Goal: Task Accomplishment & Management: Complete application form

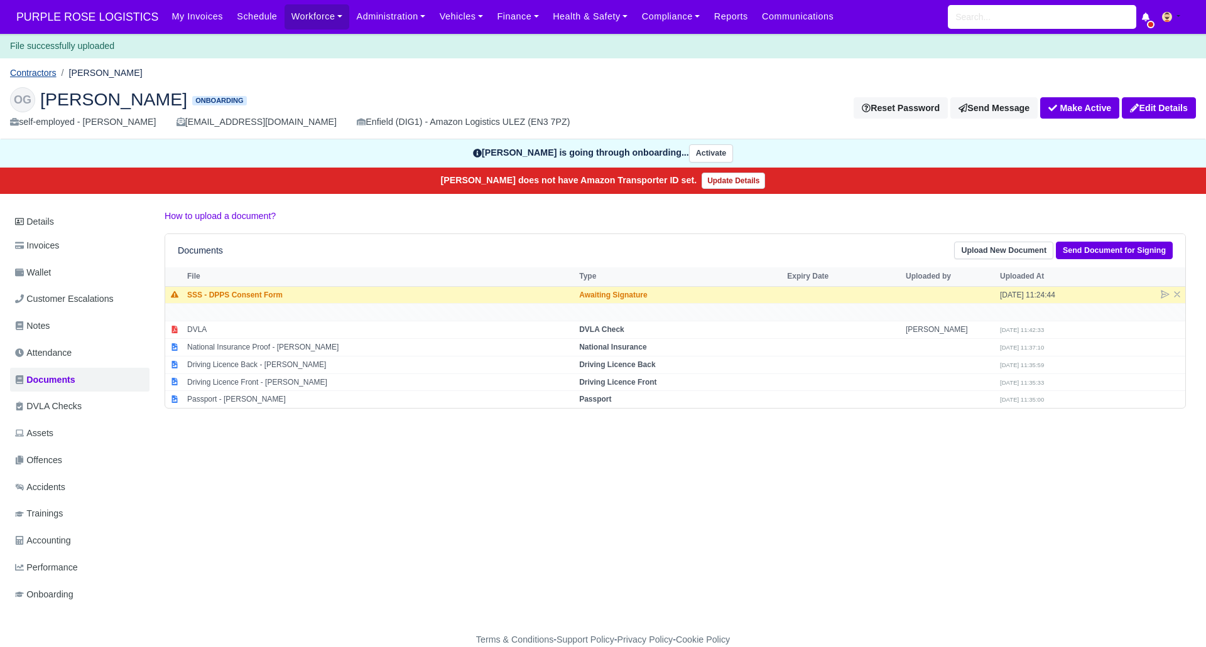
click at [38, 73] on link "Contractors" at bounding box center [33, 73] width 46 height 10
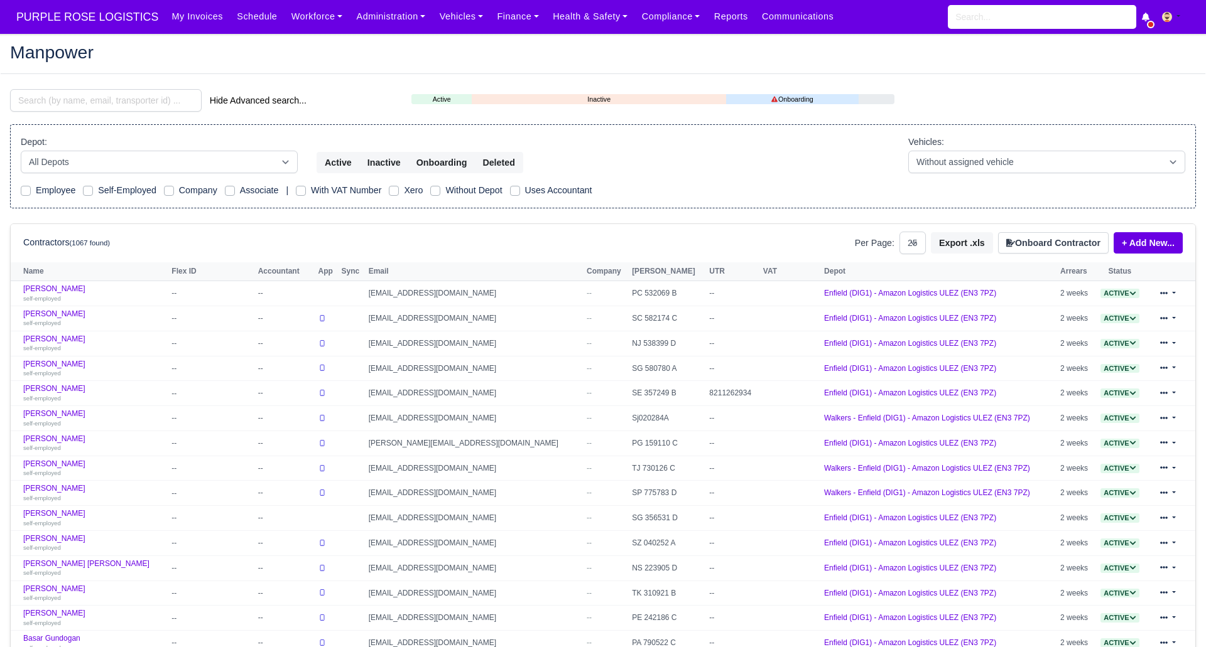
select select "25"
click at [138, 105] on input "search" at bounding box center [106, 100] width 192 height 23
drag, startPoint x: 138, startPoint y: 100, endPoint x: 1046, endPoint y: 218, distance: 915.6
click at [1019, 79] on main "Manpower Hide Advanced search... Active Inactive Onboarding Depot: All Depots" at bounding box center [603, 509] width 1206 height 920
click at [1046, 243] on button "Onboard Contractor" at bounding box center [1053, 242] width 111 height 21
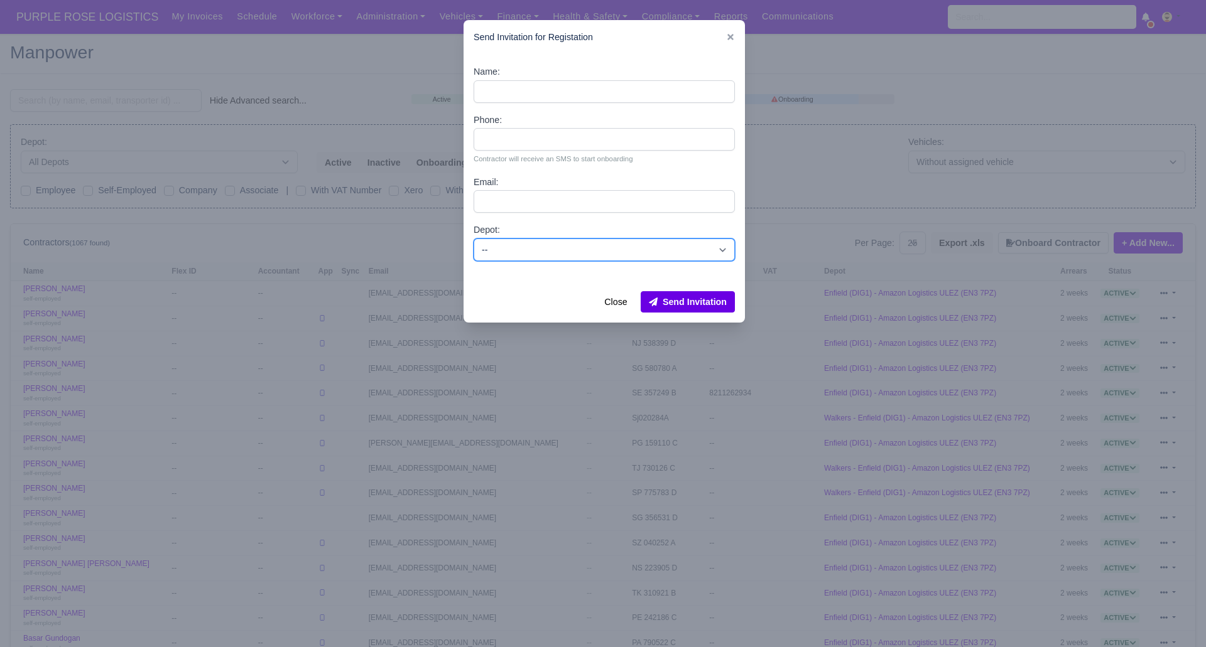
click at [581, 252] on select "-- Enfield (DIG1) - Amazon Logistics ULEZ (EN3 7PZ) Harlow (DHW1) - Amazon Logi…" at bounding box center [603, 250] width 261 height 23
select select "1"
click at [473, 239] on select "-- Enfield (DIG1) - Amazon Logistics ULEZ (EN3 7PZ) Harlow (DHW1) - Amazon Logi…" at bounding box center [603, 250] width 261 height 23
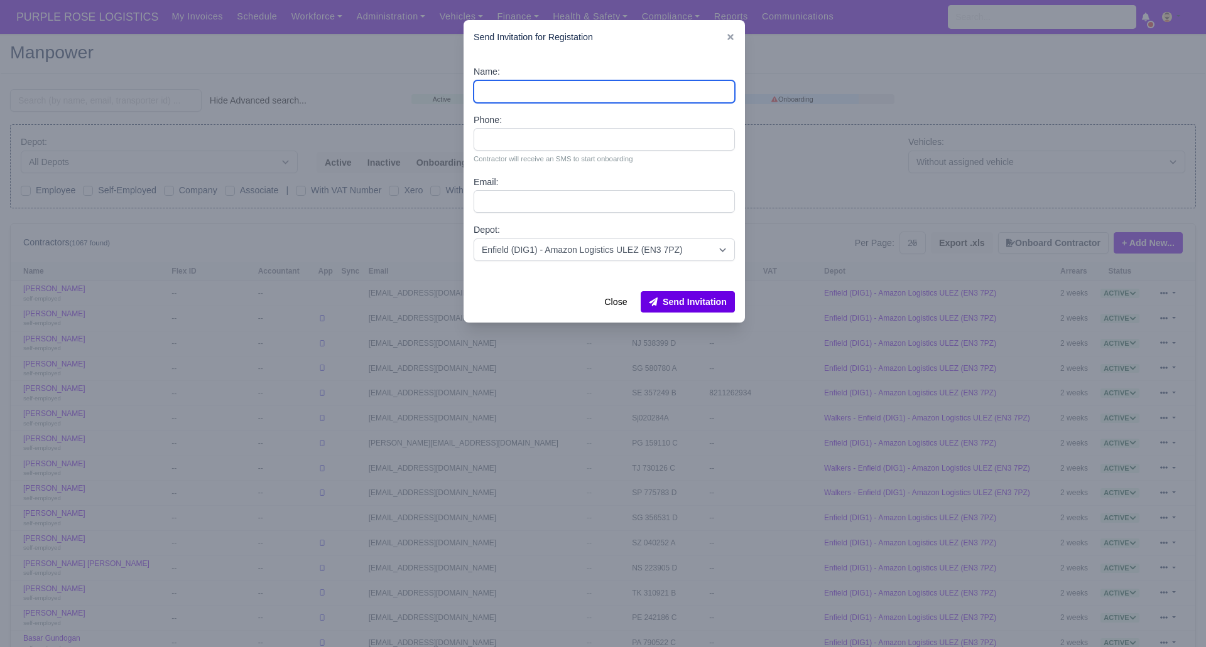
paste input "[PERSON_NAME]"
type input "[PERSON_NAME]"
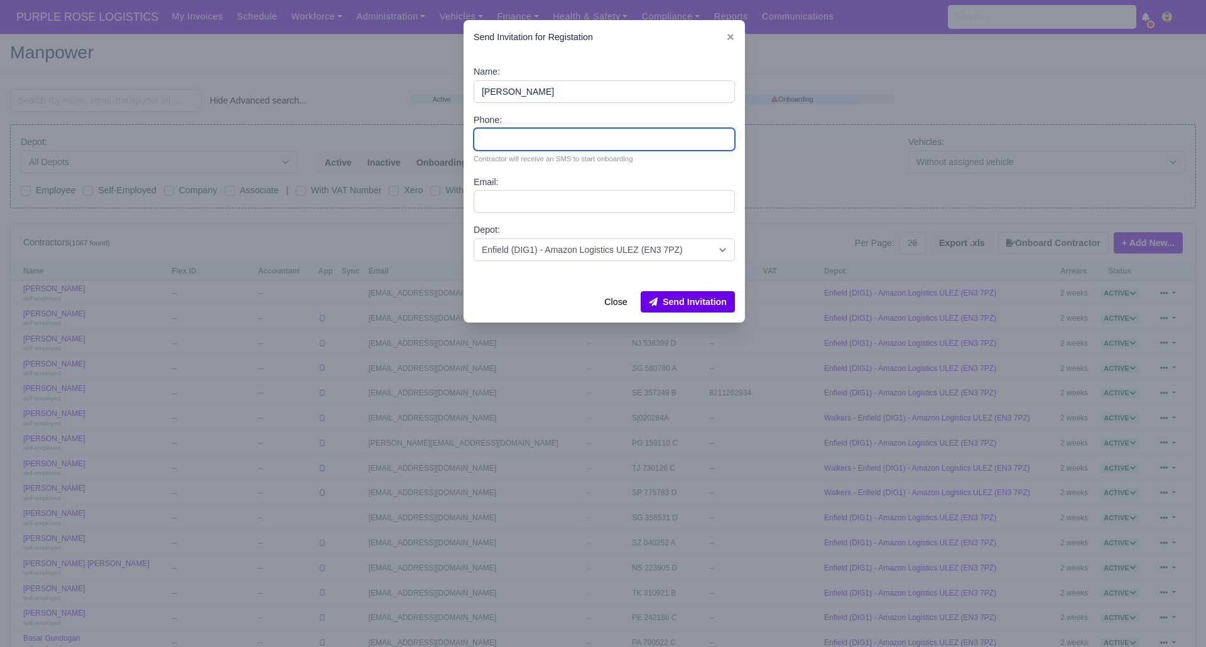
click at [531, 141] on input "Phone:" at bounding box center [603, 139] width 261 height 23
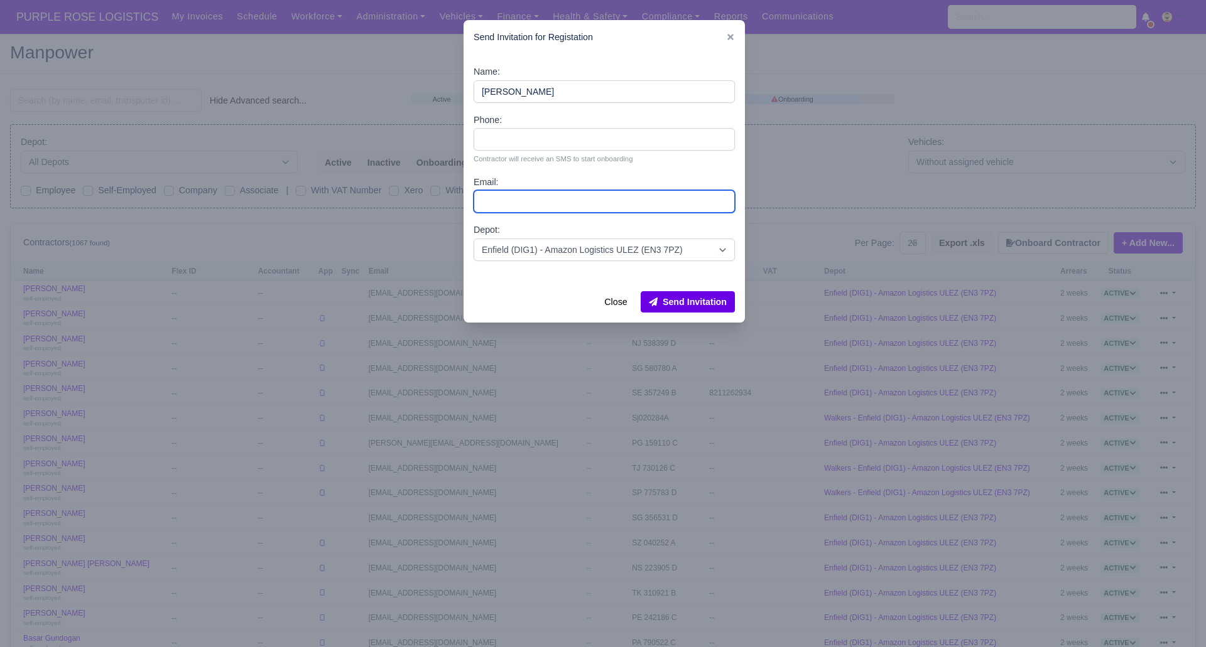
click at [514, 198] on input "Email:" at bounding box center [603, 201] width 261 height 23
paste input "[EMAIL_ADDRESS][DOMAIN_NAME]"
type input "[EMAIL_ADDRESS][DOMAIN_NAME]"
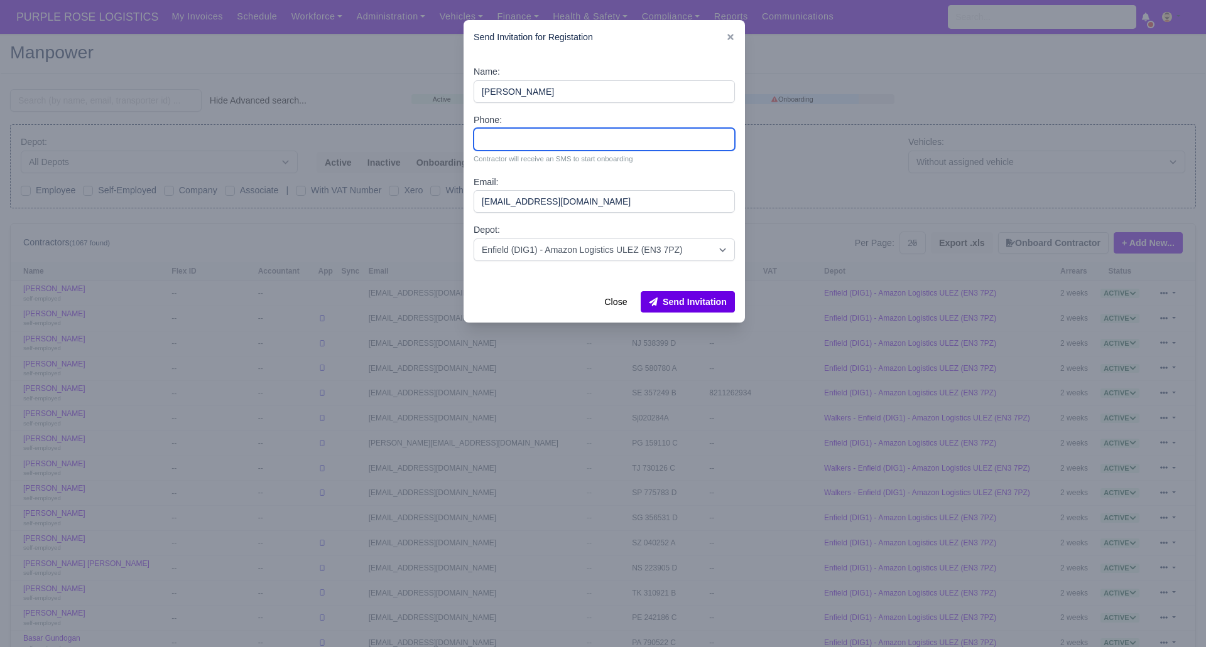
click at [515, 143] on input "Phone:" at bounding box center [603, 139] width 261 height 23
paste input "7415026178"
type input "7415026178"
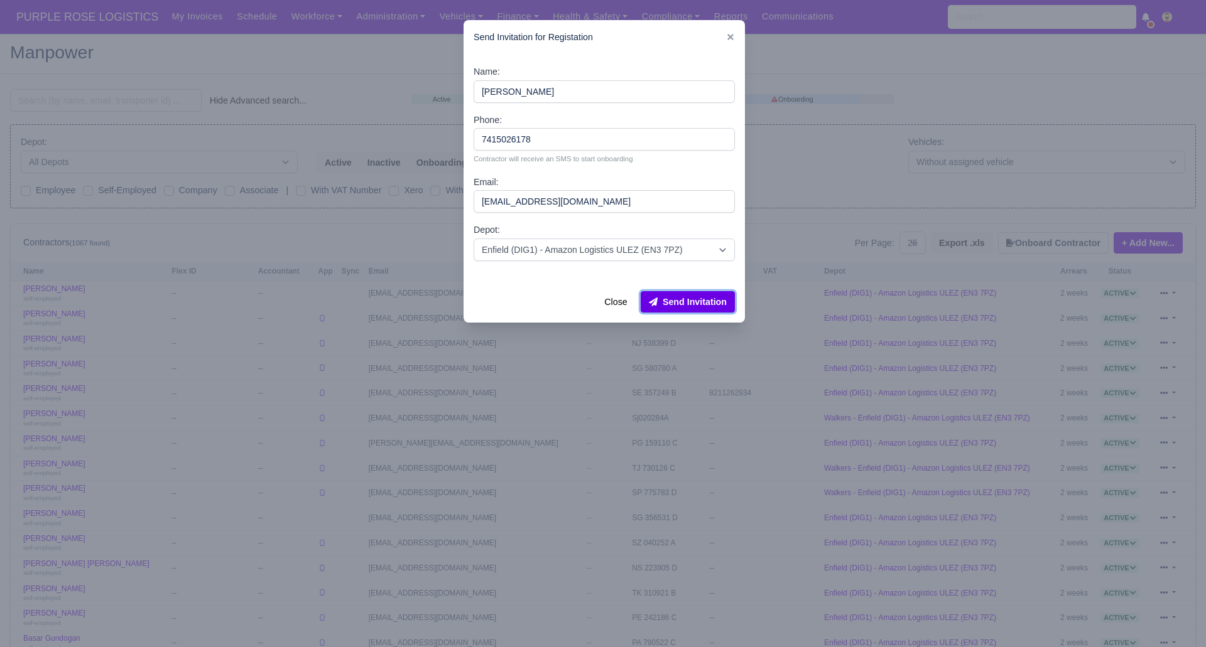
click at [713, 295] on button "Send Invitation" at bounding box center [688, 301] width 94 height 21
click at [936, 53] on div at bounding box center [603, 323] width 1206 height 647
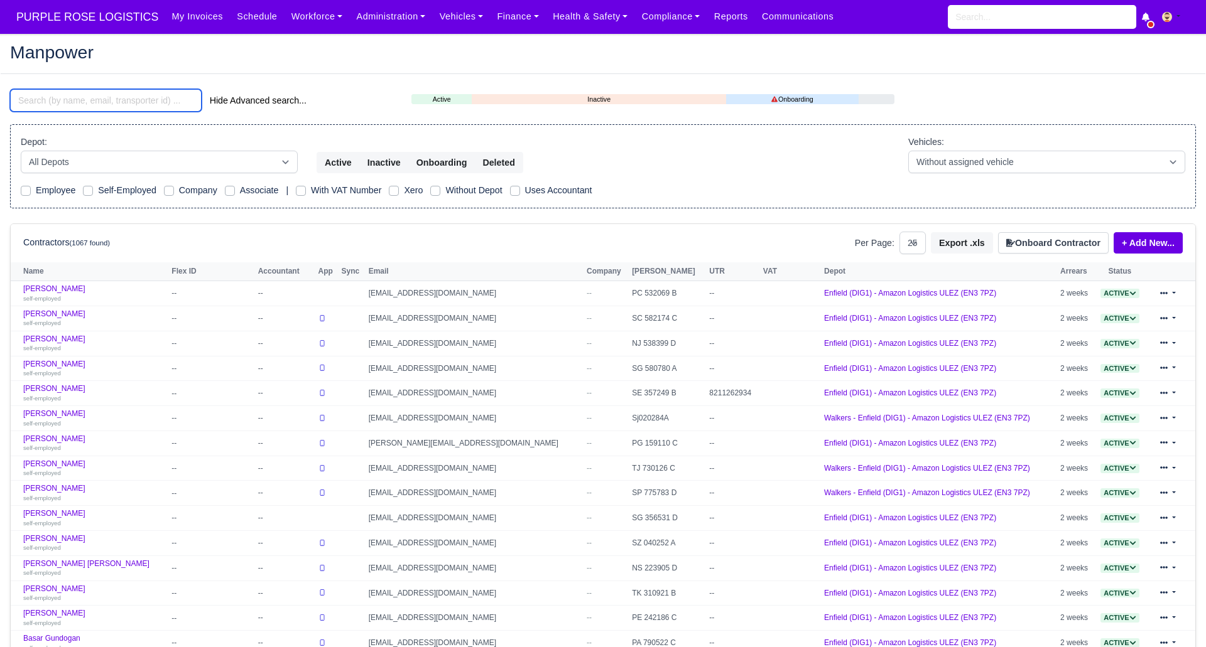
click at [154, 101] on input "search" at bounding box center [106, 100] width 192 height 23
click at [1057, 248] on button "Onboard Contractor" at bounding box center [1053, 242] width 111 height 21
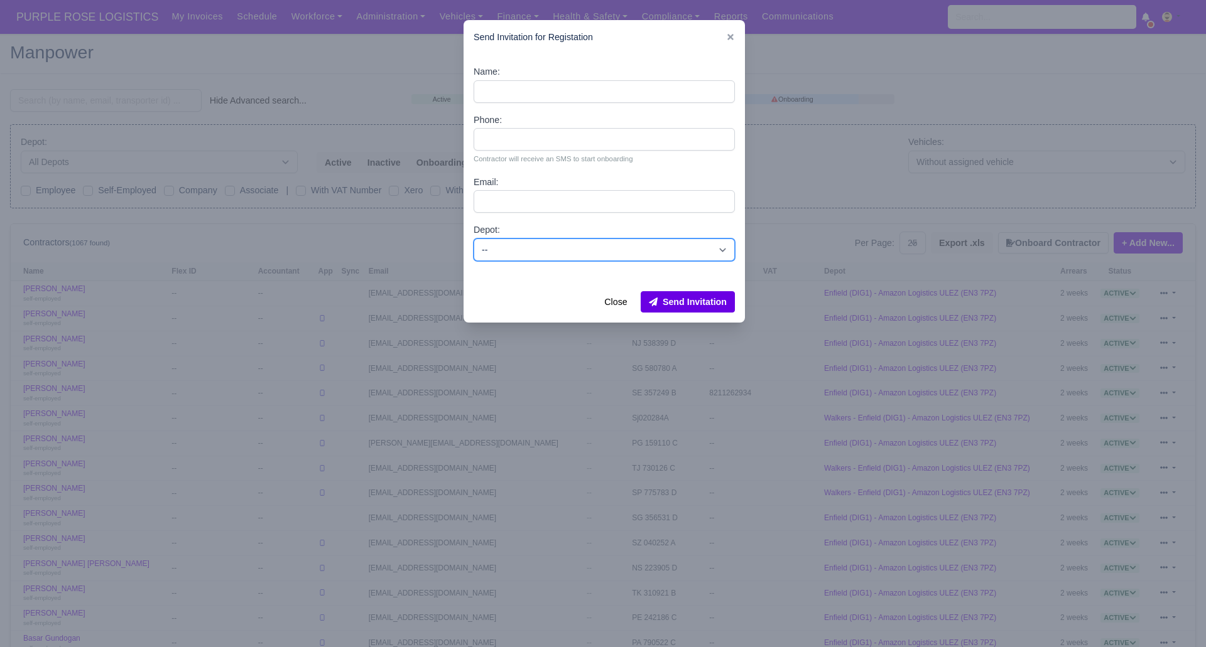
click at [613, 244] on select "-- Enfield (DIG1) - Amazon Logistics ULEZ (EN3 7PZ) Harlow (DHW1) - Amazon Logi…" at bounding box center [603, 250] width 261 height 23
select select "1"
click at [473, 239] on select "-- Enfield (DIG1) - Amazon Logistics ULEZ (EN3 7PZ) Harlow (DHW1) - Amazon Logi…" at bounding box center [603, 250] width 261 height 23
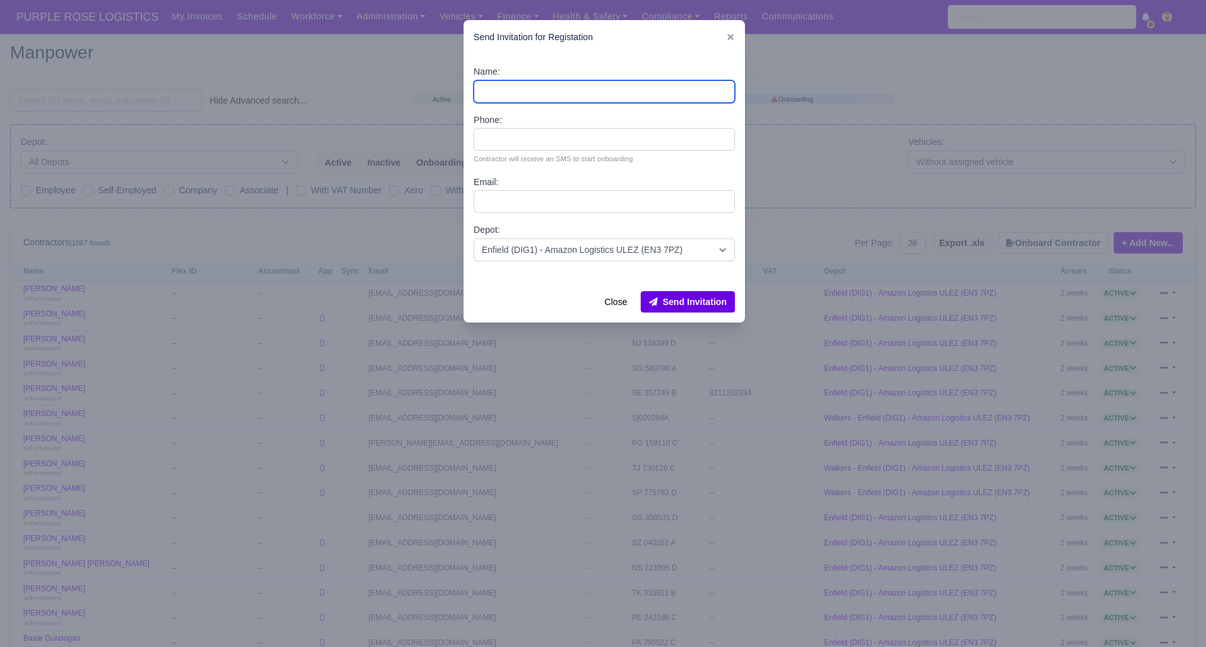
click at [533, 88] on input "Name:" at bounding box center [603, 91] width 261 height 23
type input "[PERSON_NAME]"
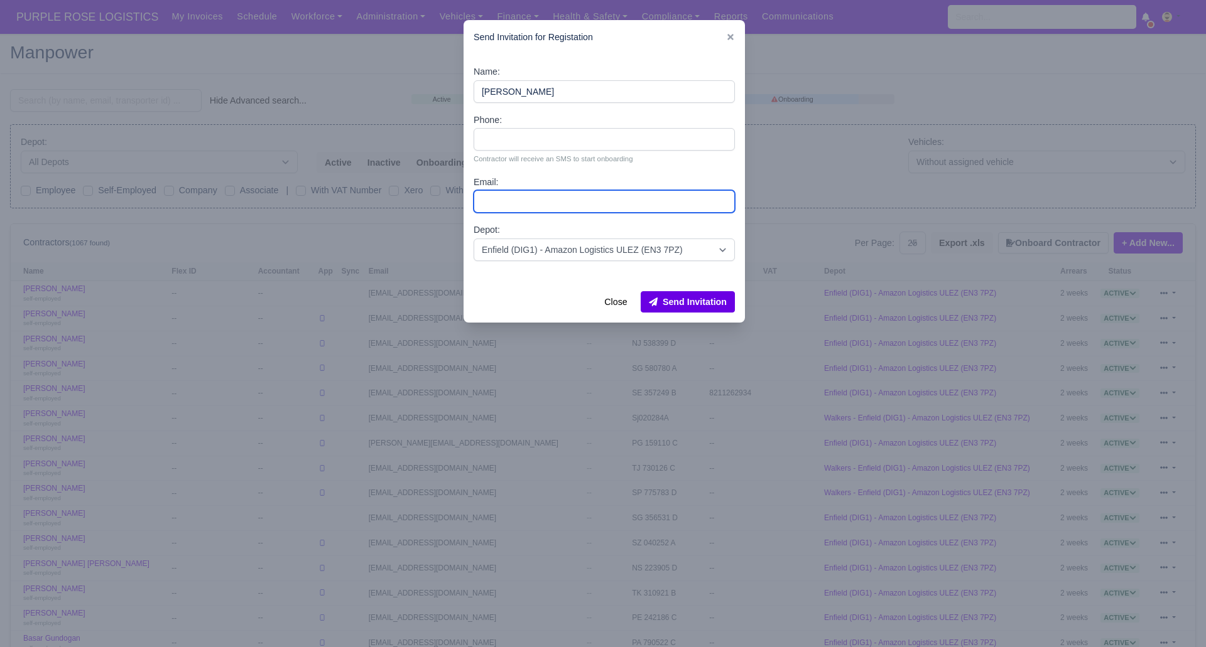
click at [513, 204] on input "Email:" at bounding box center [603, 201] width 261 height 23
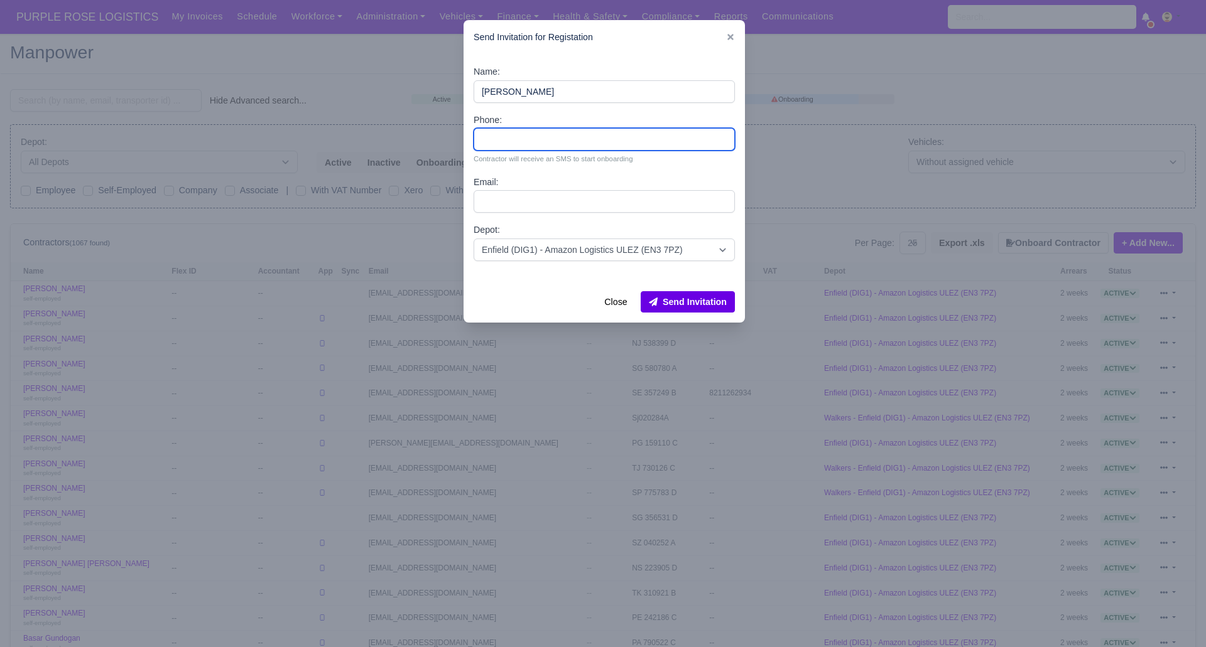
click at [520, 136] on input "Phone:" at bounding box center [603, 139] width 261 height 23
click at [507, 134] on input "Phone:" at bounding box center [603, 139] width 261 height 23
click at [542, 135] on input "Phone:" at bounding box center [603, 139] width 261 height 23
click at [499, 136] on input "Phone:" at bounding box center [603, 139] width 261 height 23
type input "07554020617"
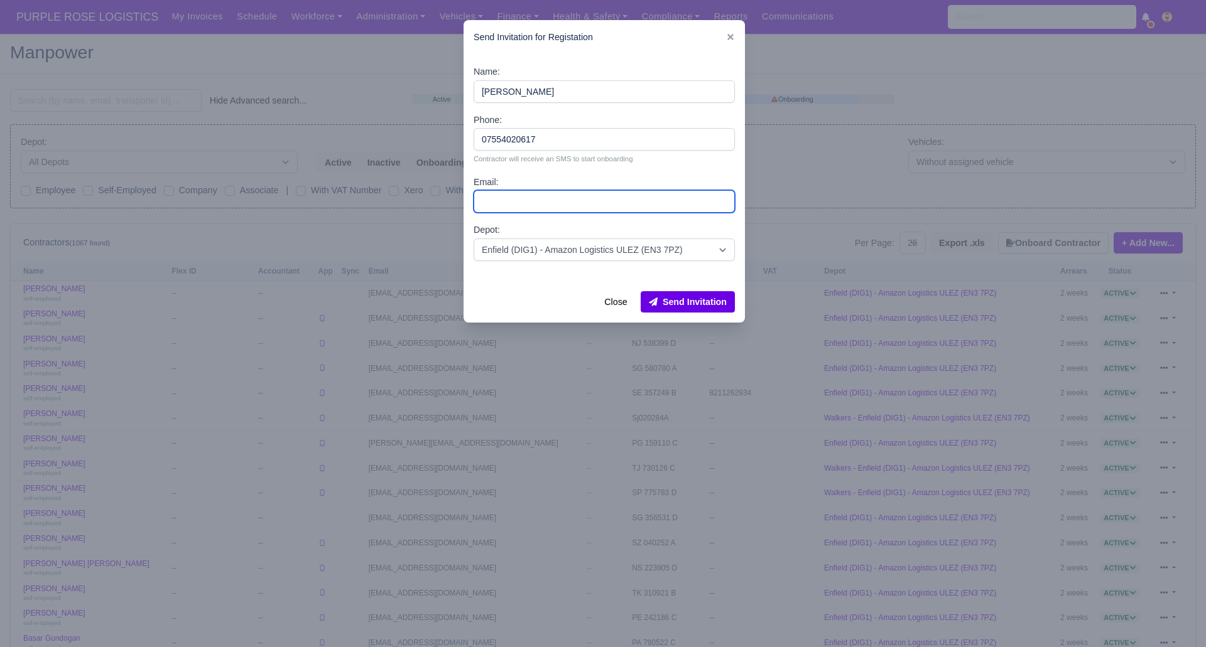
click at [492, 200] on input "Email:" at bounding box center [603, 201] width 261 height 23
paste input "[EMAIL_ADDRESS][DOMAIN_NAME]"
type input "[EMAIL_ADDRESS][DOMAIN_NAME]"
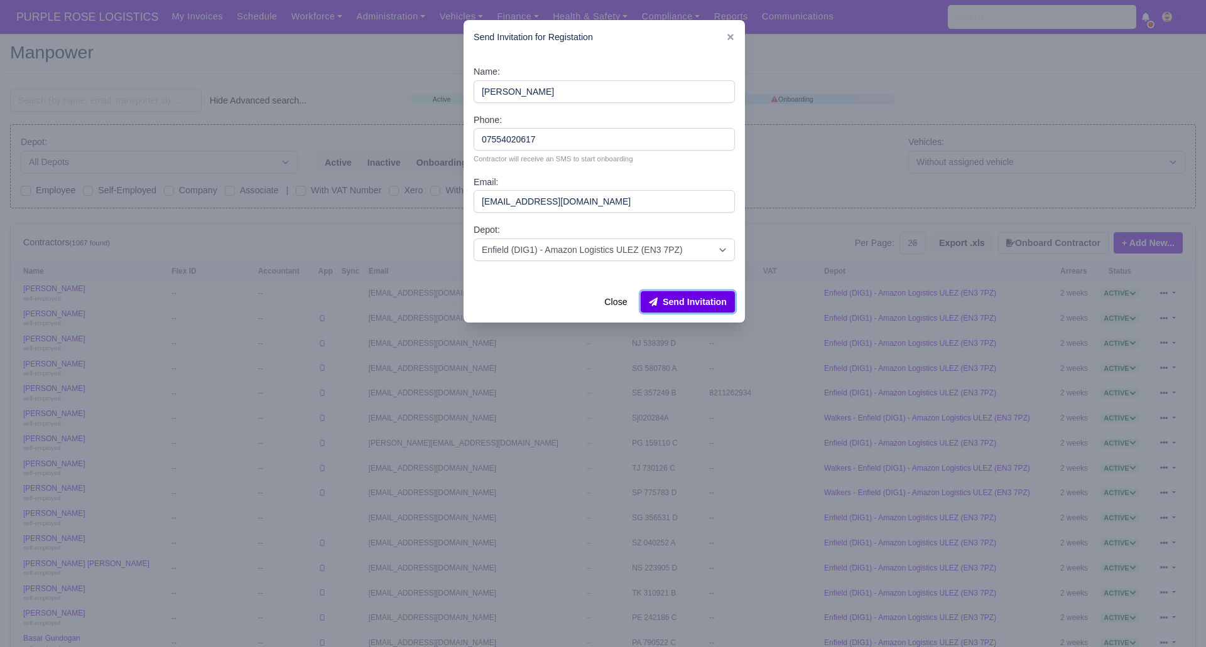
drag, startPoint x: 676, startPoint y: 301, endPoint x: 673, endPoint y: 295, distance: 6.5
click at [676, 301] on button "Send Invitation" at bounding box center [688, 301] width 94 height 21
click at [107, 95] on div at bounding box center [603, 323] width 1206 height 647
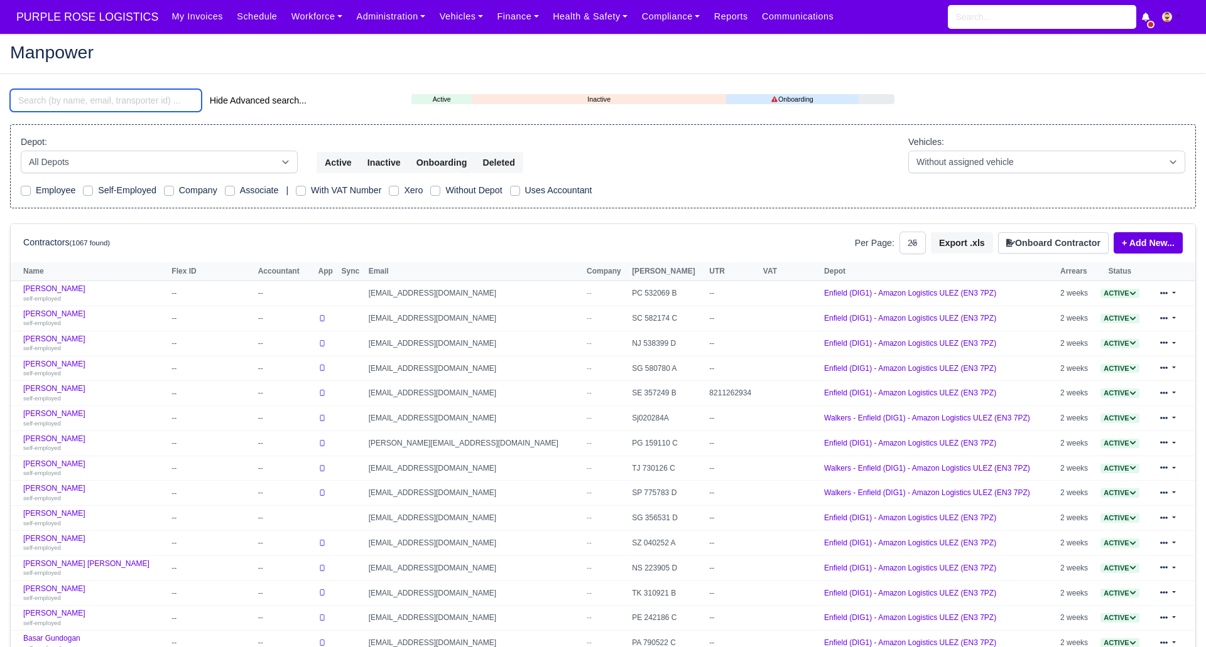
click at [89, 104] on input "search" at bounding box center [106, 100] width 192 height 23
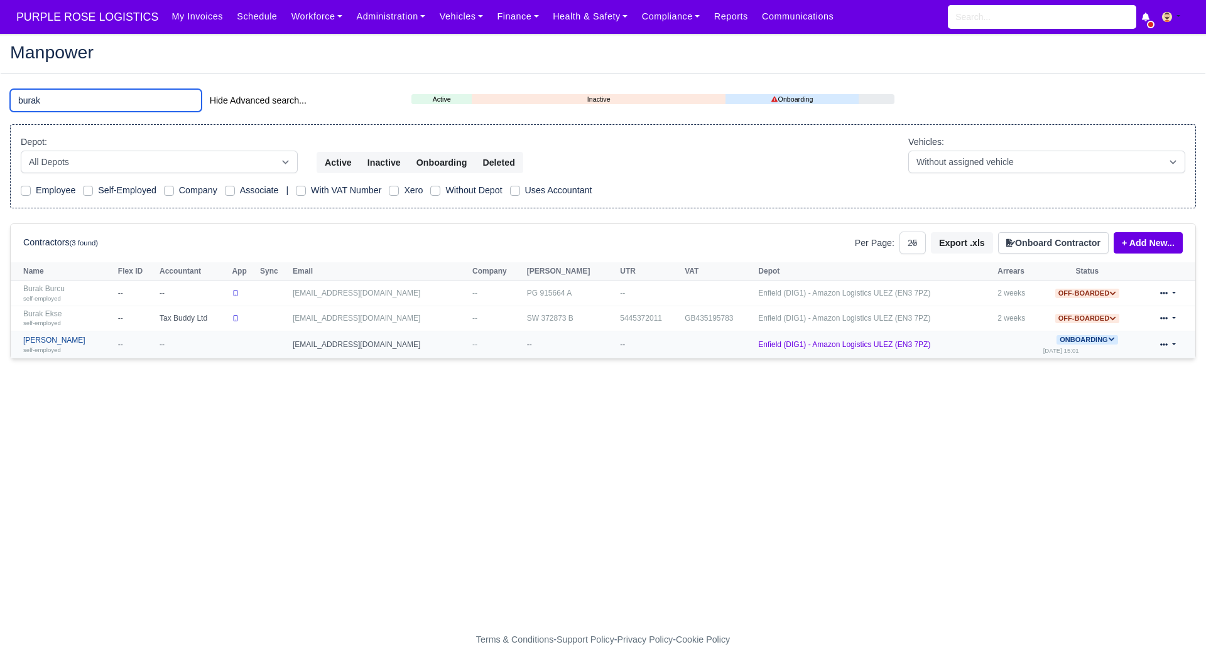
type input "burak"
drag, startPoint x: 46, startPoint y: 341, endPoint x: 248, endPoint y: 348, distance: 202.3
click at [46, 342] on link "[PERSON_NAME] self-employed" at bounding box center [67, 345] width 89 height 18
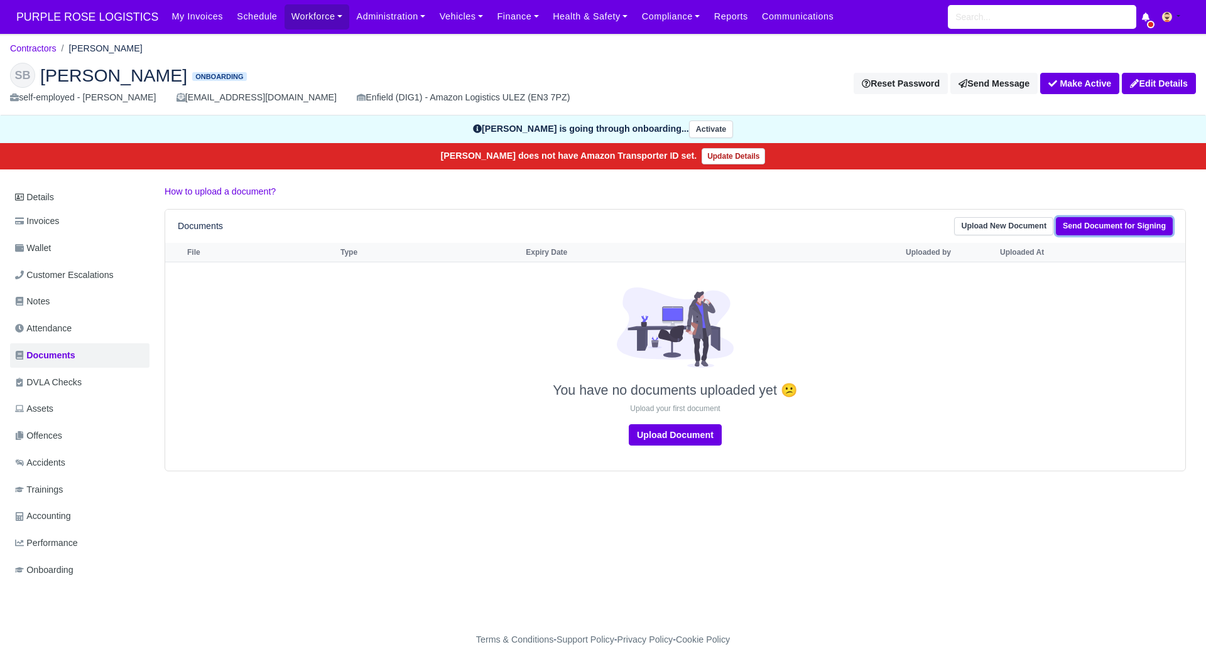
click at [1106, 227] on link "Send Document for Signing" at bounding box center [1114, 226] width 117 height 18
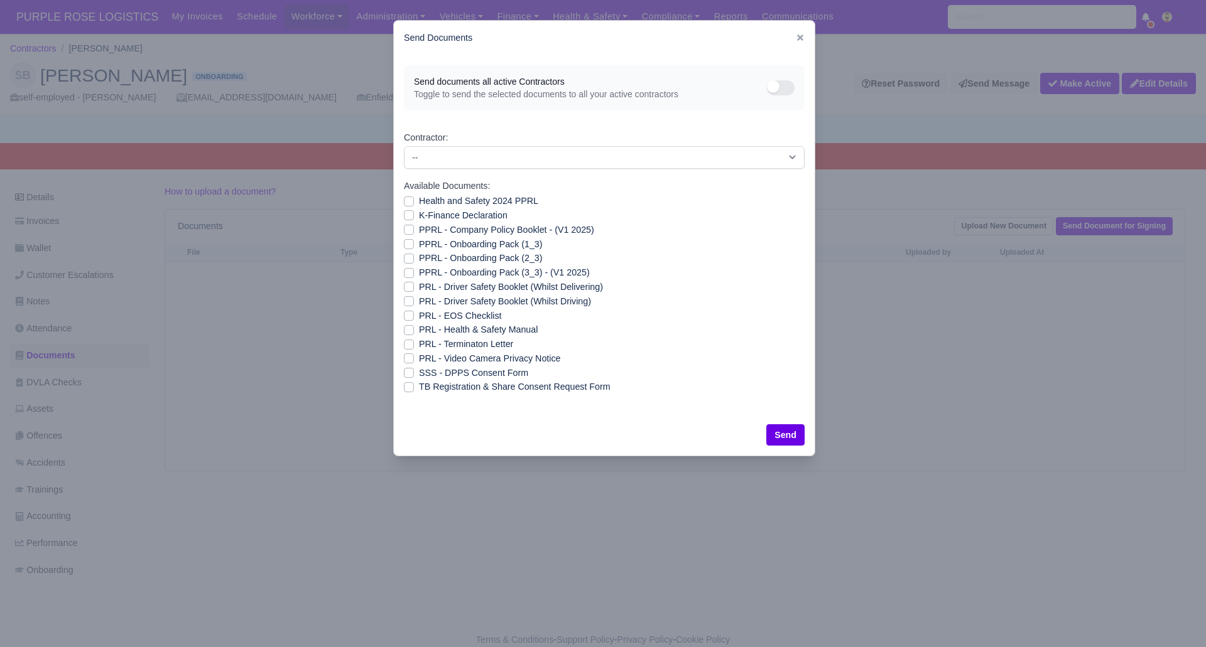
click at [402, 371] on div "Send documents all active Contractors Toggle to send the selected documents to …" at bounding box center [604, 234] width 421 height 359
click at [419, 372] on label "SSS - DPPS Consent Form" at bounding box center [473, 373] width 109 height 14
click at [407, 372] on input "SSS - DPPS Consent Form" at bounding box center [409, 371] width 10 height 10
checkbox input "true"
click at [792, 439] on button "Send" at bounding box center [785, 434] width 38 height 21
